Goal: Information Seeking & Learning: Learn about a topic

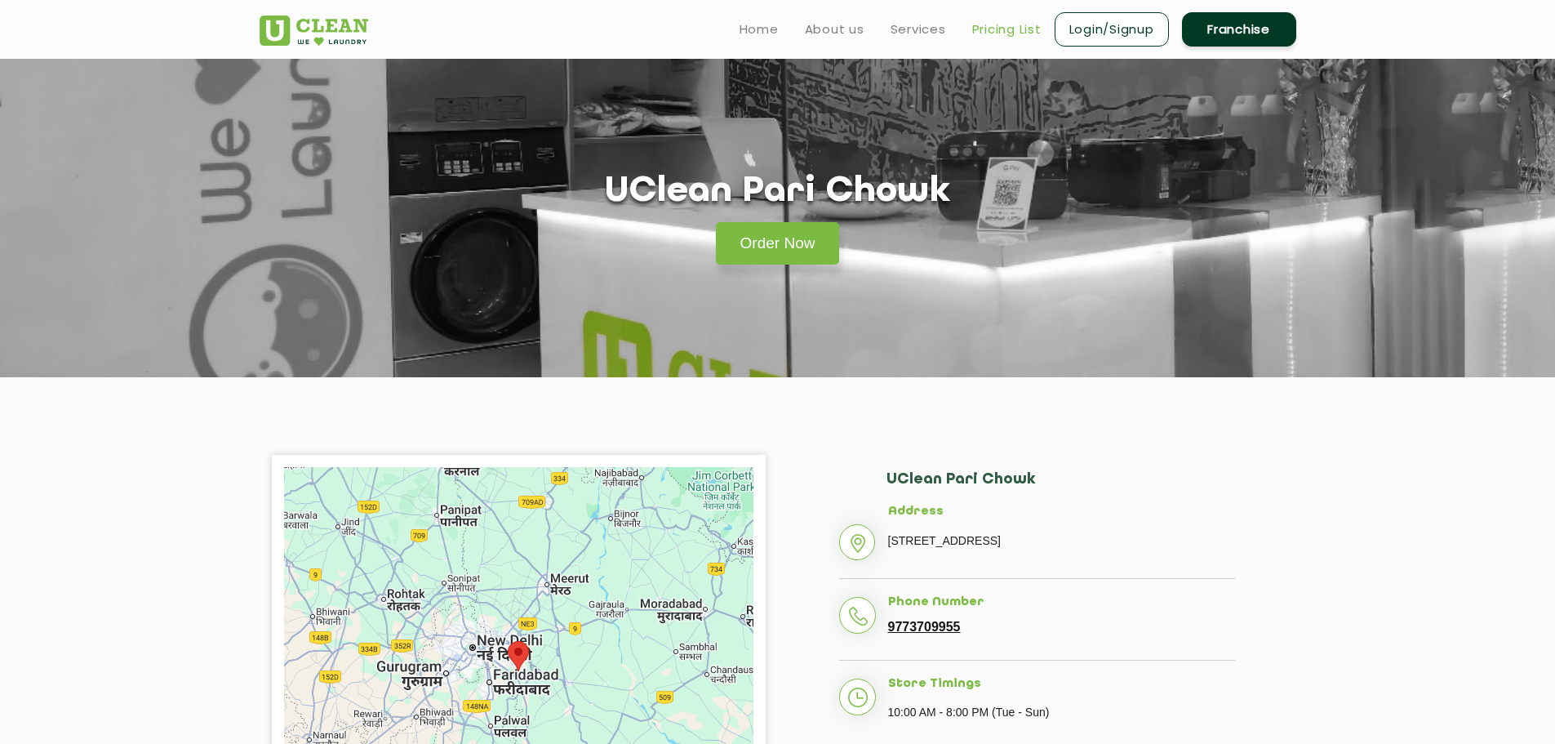
click at [982, 26] on link "Pricing List" at bounding box center [1006, 30] width 69 height 20
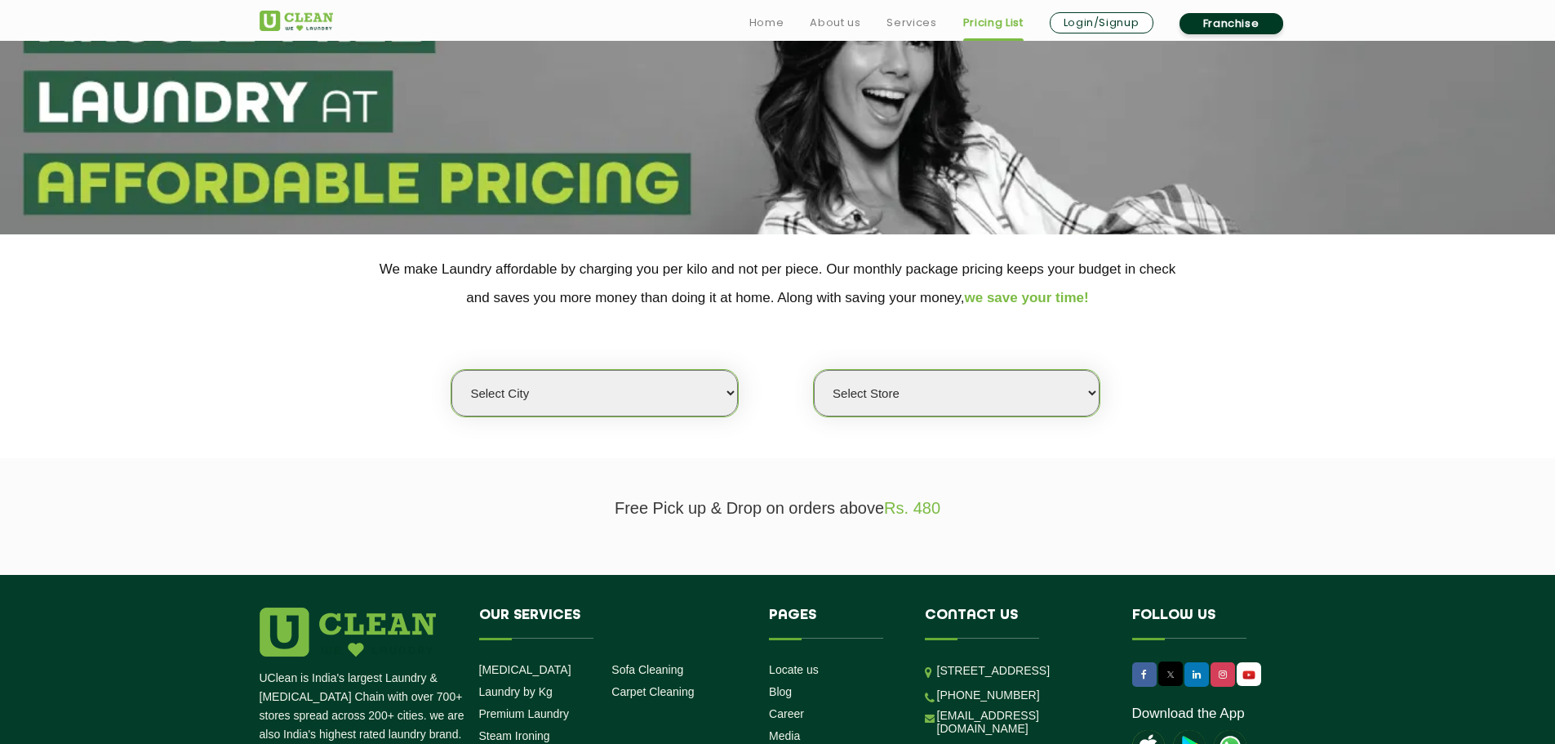
scroll to position [163, 0]
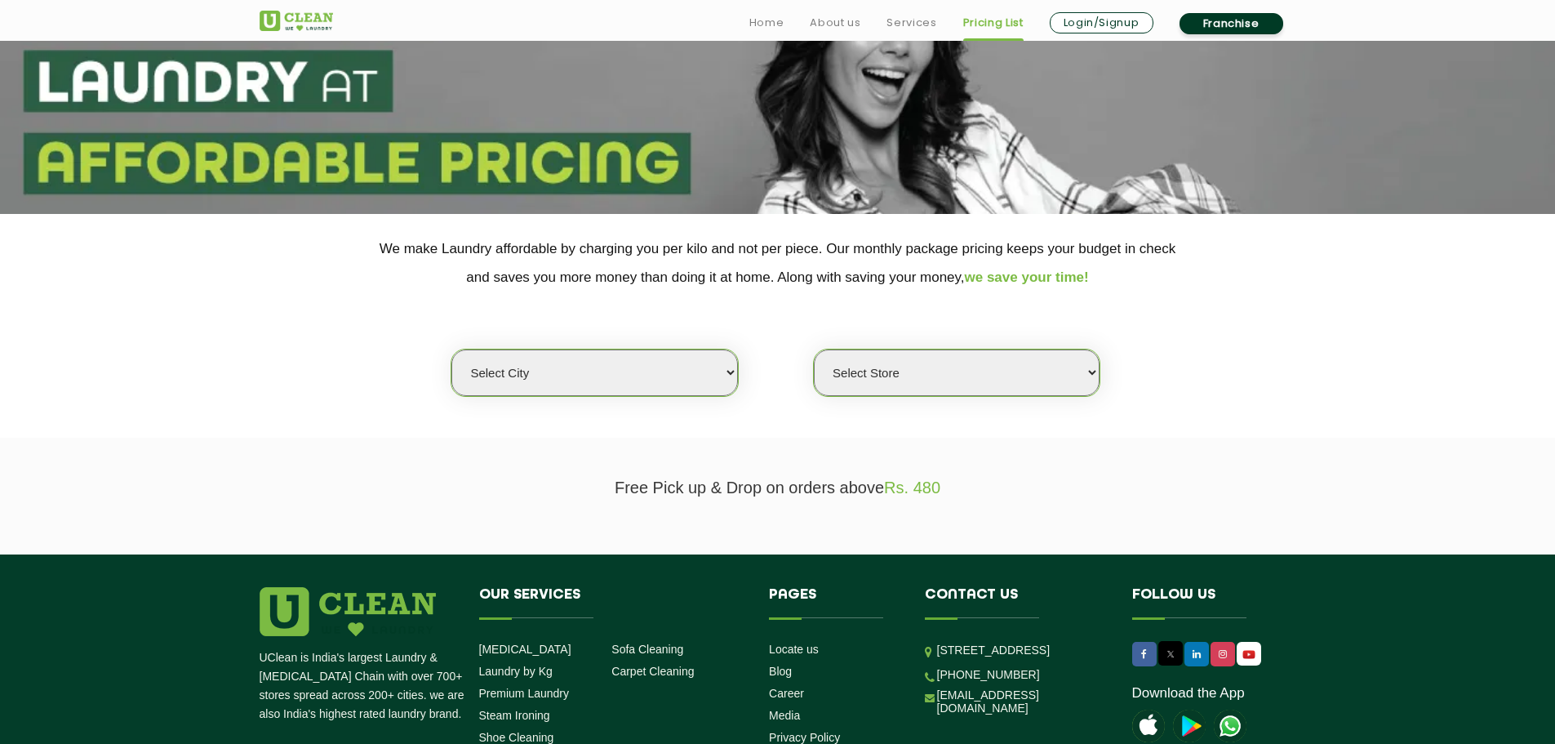
click at [726, 371] on select "Select city [GEOGRAPHIC_DATA] [GEOGRAPHIC_DATA] [GEOGRAPHIC_DATA] [GEOGRAPHIC_D…" at bounding box center [594, 372] width 286 height 47
select select "3"
click at [451, 349] on select "Select city [GEOGRAPHIC_DATA] [GEOGRAPHIC_DATA] [GEOGRAPHIC_DATA] [GEOGRAPHIC_D…" at bounding box center [594, 372] width 286 height 47
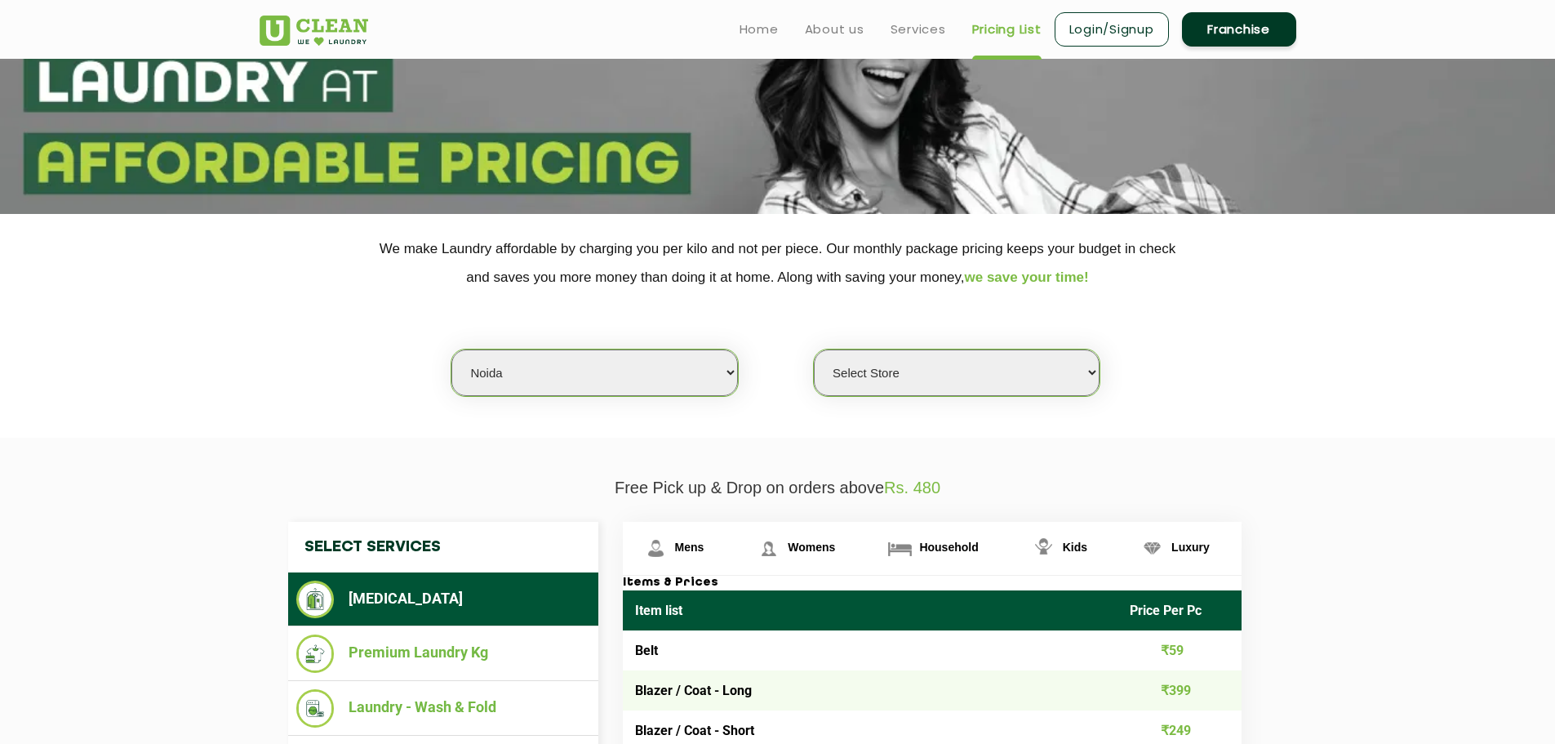
click at [917, 386] on select "Select Store [GEOGRAPHIC_DATA] [GEOGRAPHIC_DATA] [GEOGRAPHIC_DATA] [GEOGRAPHIC_…" at bounding box center [957, 372] width 286 height 47
select select "420"
click at [814, 349] on select "Select Store [GEOGRAPHIC_DATA] [GEOGRAPHIC_DATA] [GEOGRAPHIC_DATA] [GEOGRAPHIC_…" at bounding box center [957, 372] width 286 height 47
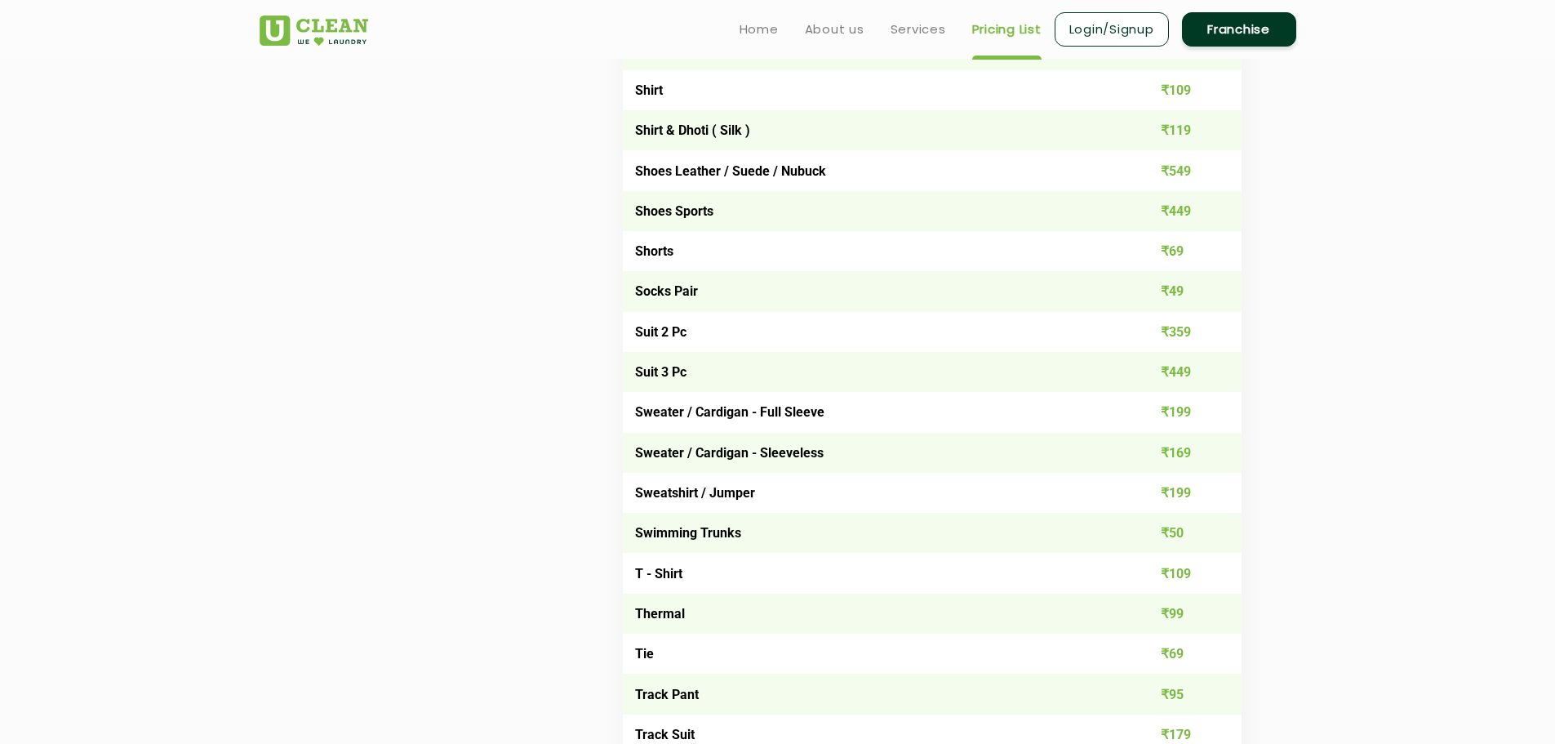
scroll to position [2169, 0]
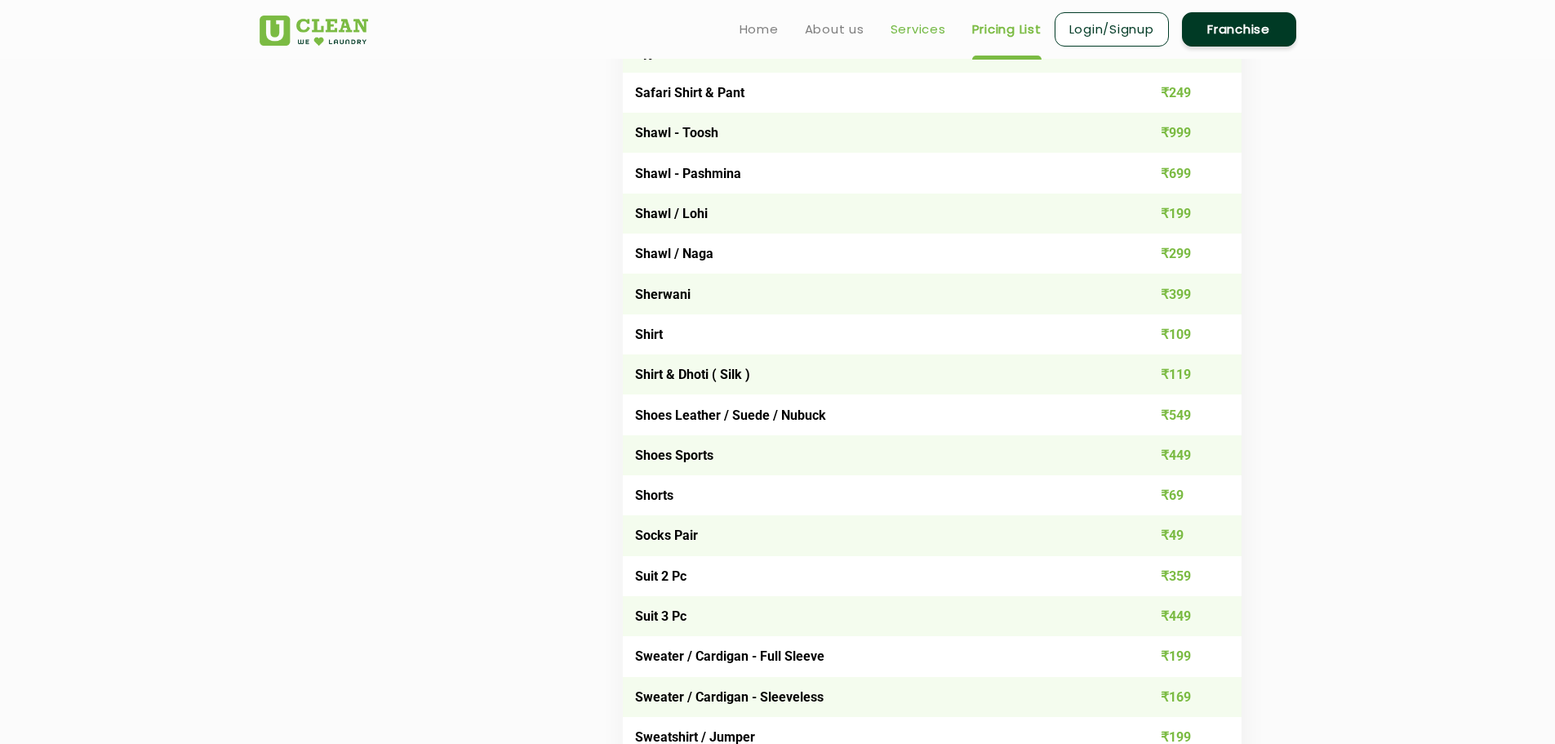
click at [926, 21] on link "Services" at bounding box center [918, 30] width 56 height 20
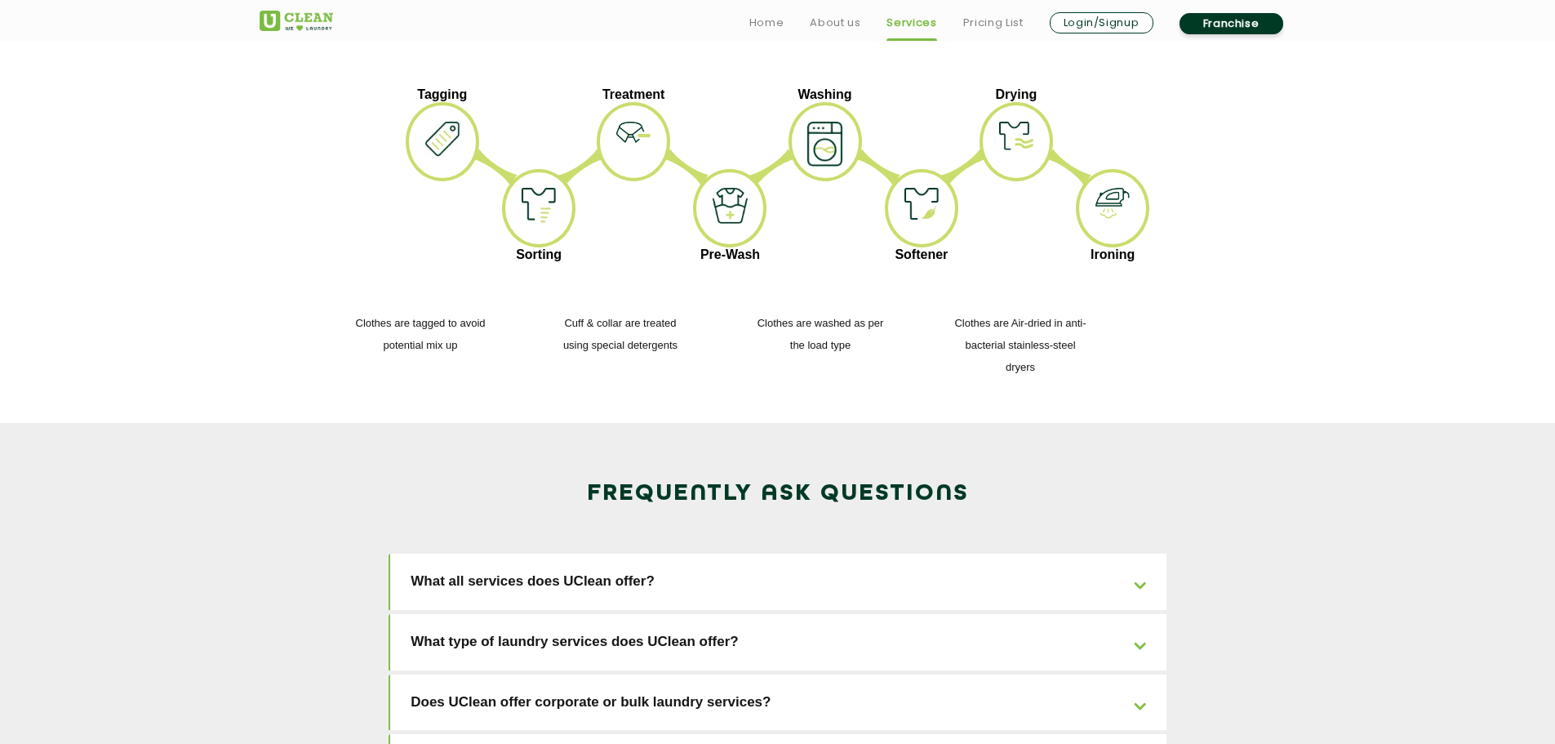
scroll to position [2449, 0]
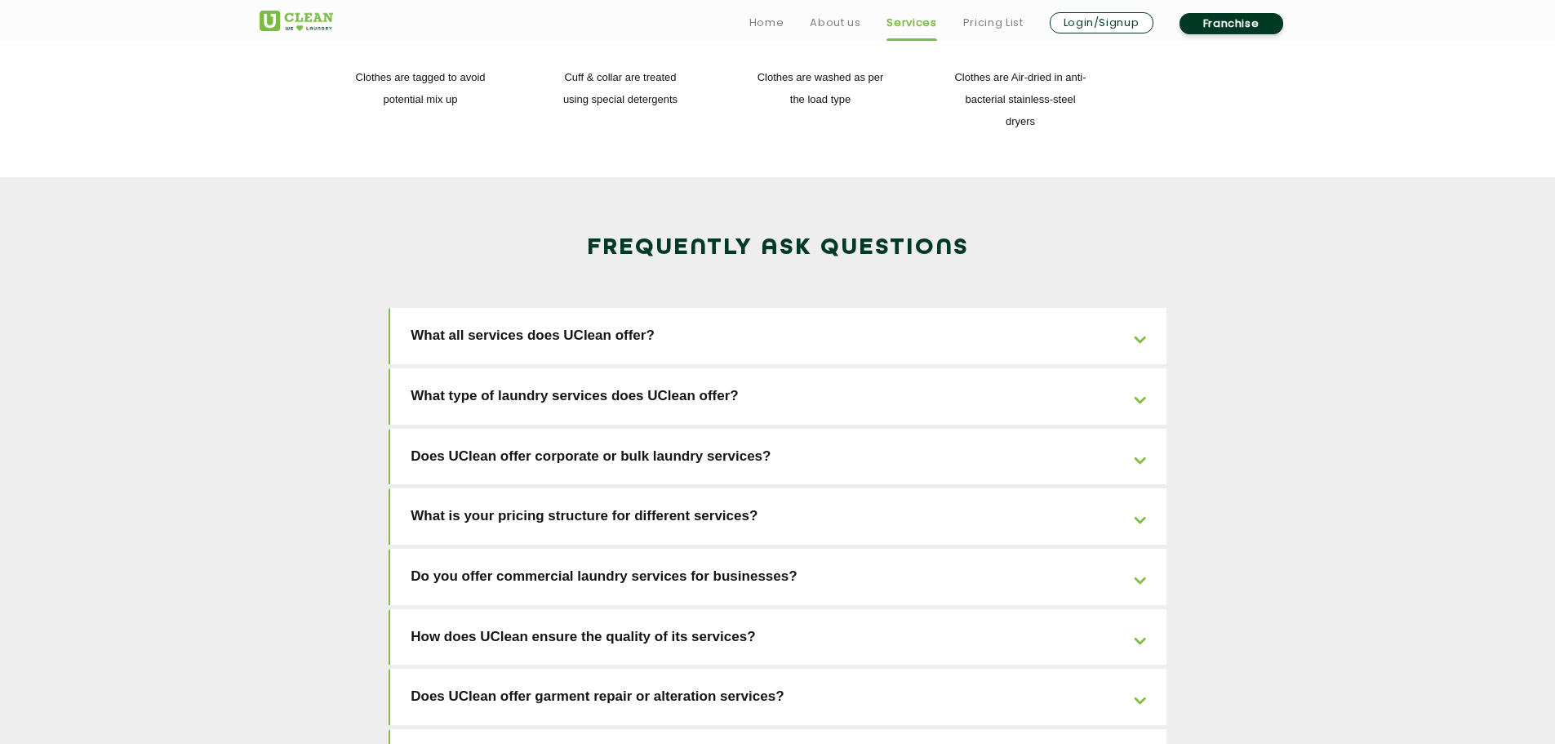
click at [590, 488] on link "What is your pricing structure for different services?" at bounding box center [778, 516] width 776 height 56
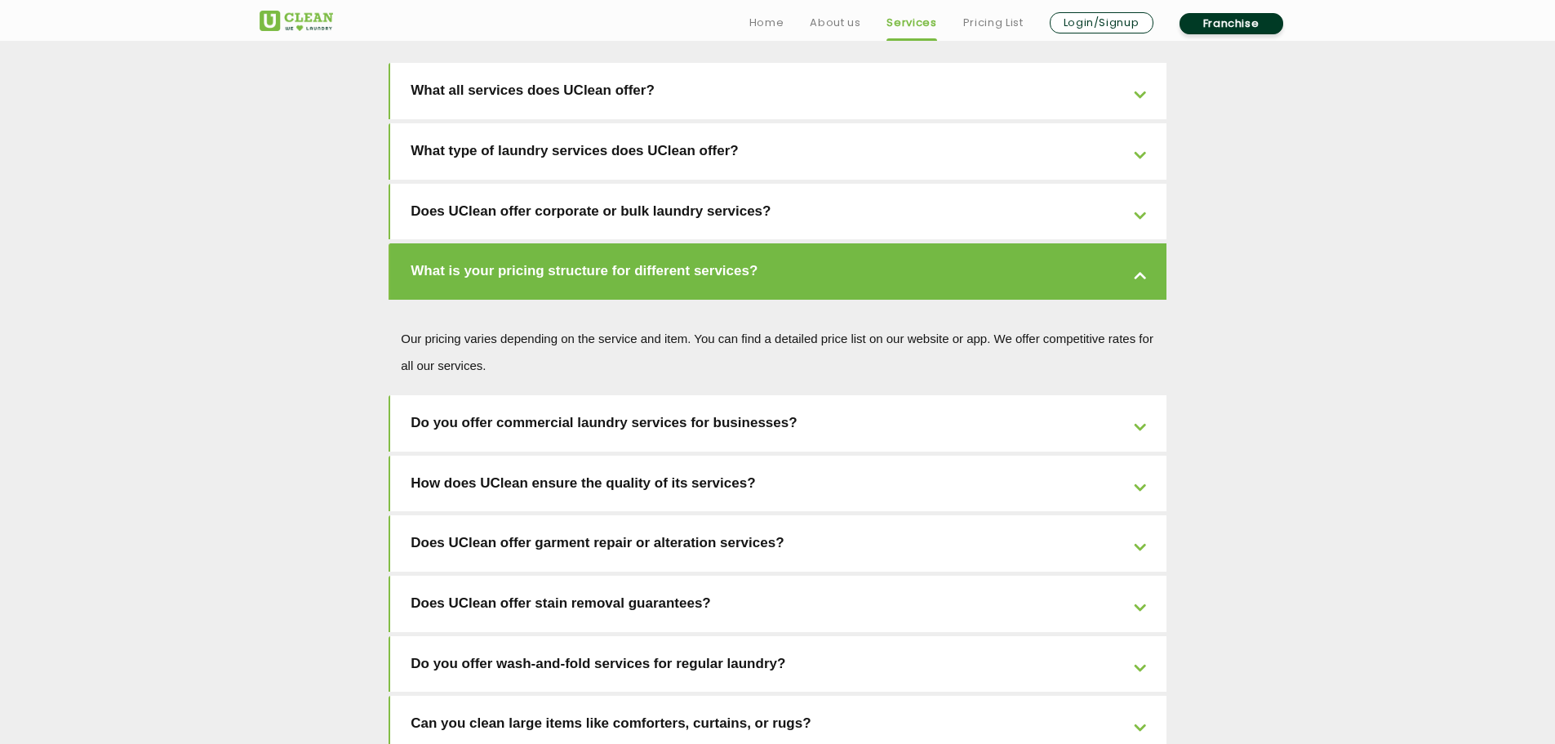
scroll to position [3183, 0]
